Goal: Find specific page/section

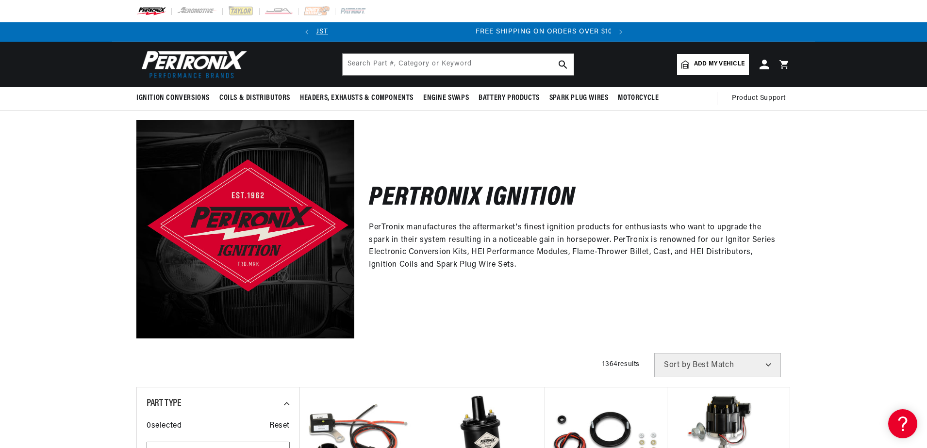
scroll to position [0, 294]
click at [345, 64] on input "text" at bounding box center [458, 64] width 231 height 21
type input "optispark"
click at [561, 65] on icon "search button" at bounding box center [562, 64] width 9 height 9
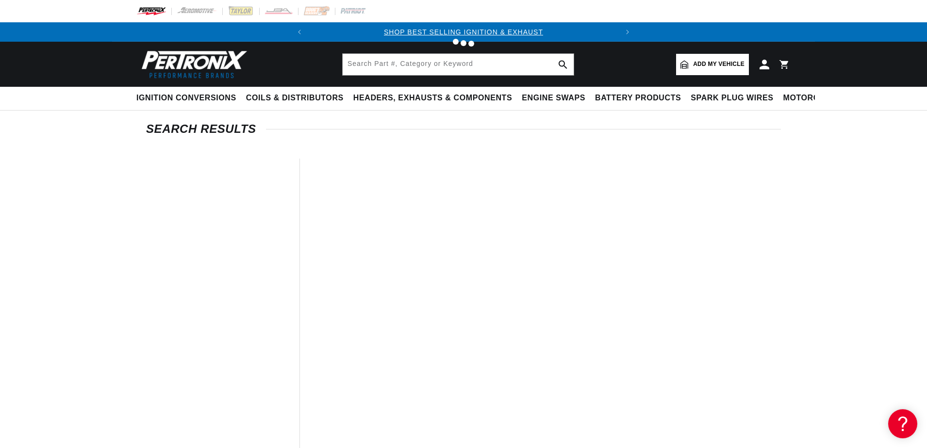
type input "optispark"
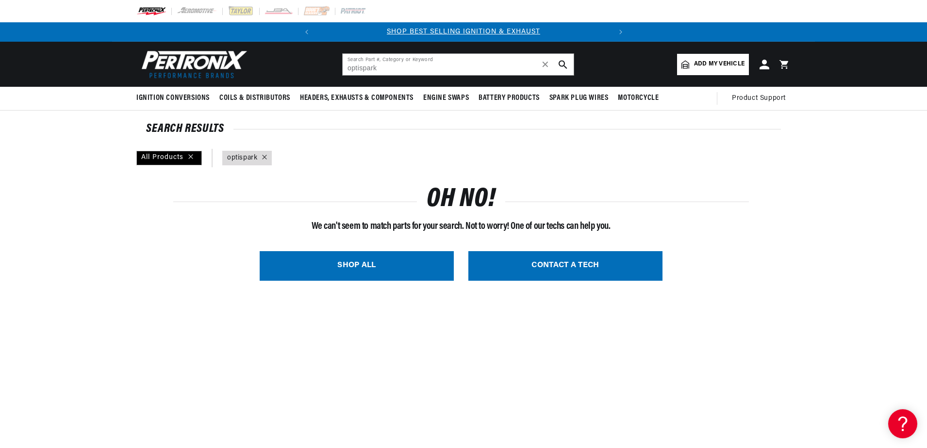
click at [262, 156] on icon at bounding box center [264, 157] width 5 height 5
